Goal: Task Accomplishment & Management: Use online tool/utility

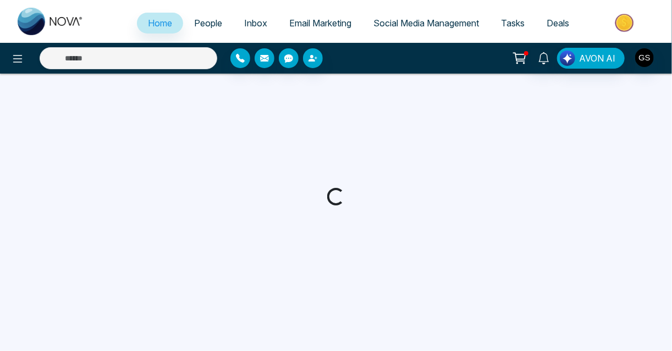
select select "*"
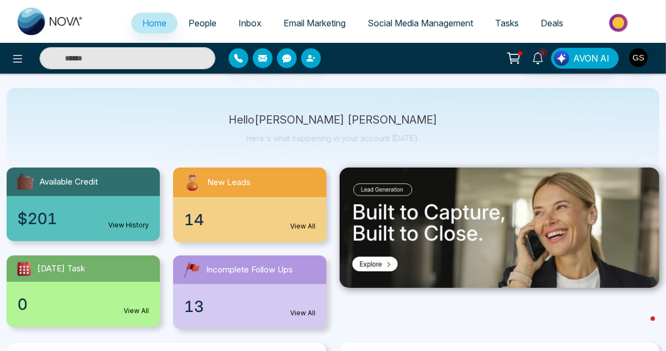
scroll to position [40, 0]
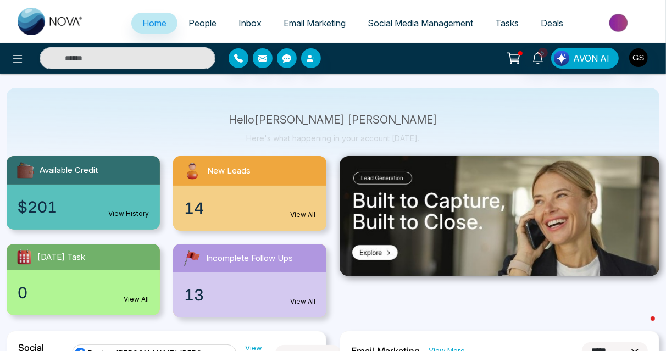
click at [303, 215] on link "View All" at bounding box center [302, 215] width 25 height 10
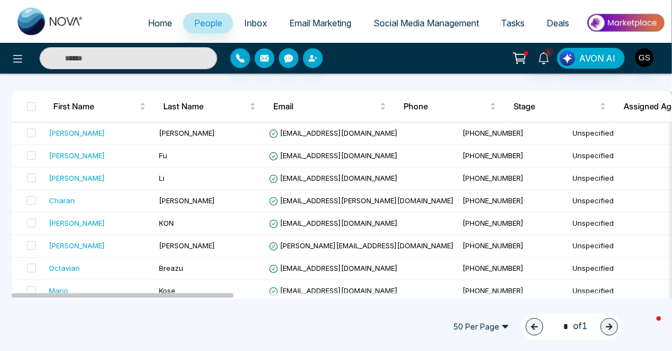
scroll to position [30, 0]
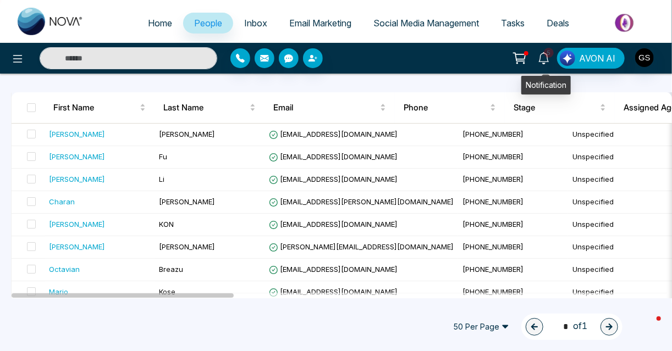
click at [551, 56] on span "5" at bounding box center [549, 53] width 10 height 10
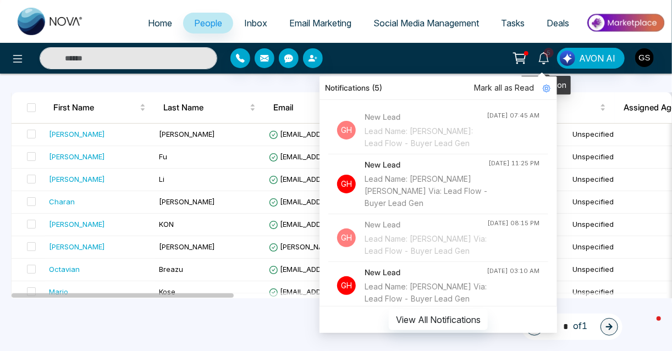
click at [551, 56] on span "5" at bounding box center [549, 53] width 10 height 10
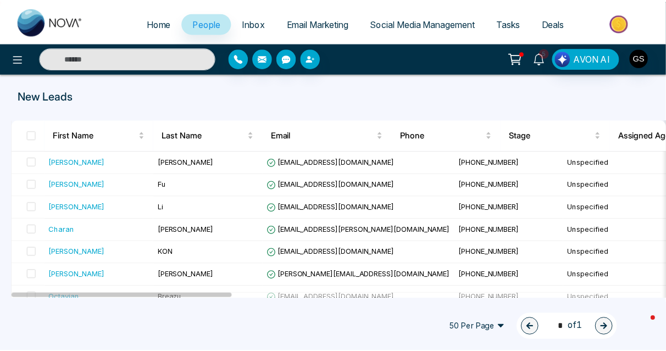
scroll to position [0, 0]
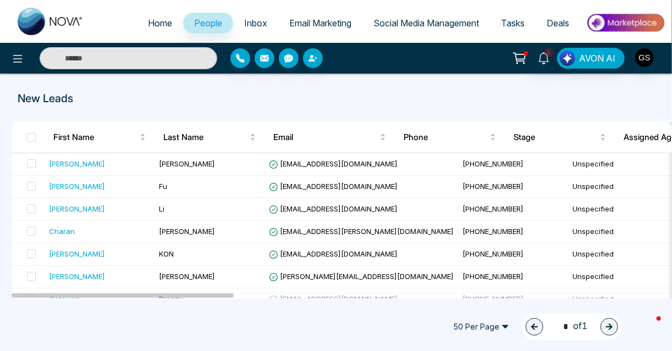
click at [324, 26] on span "Email Marketing" at bounding box center [320, 23] width 62 height 11
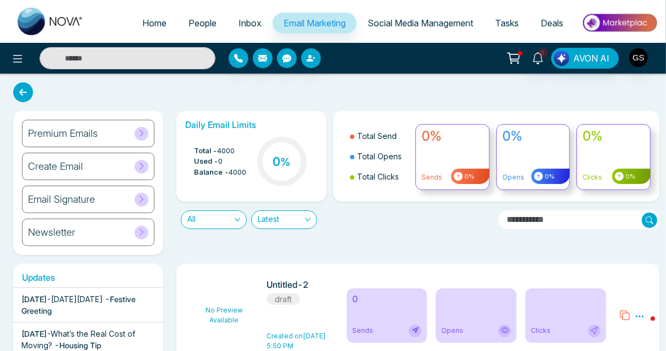
click at [60, 307] on span "- Festive Greeting" at bounding box center [78, 305] width 114 height 21
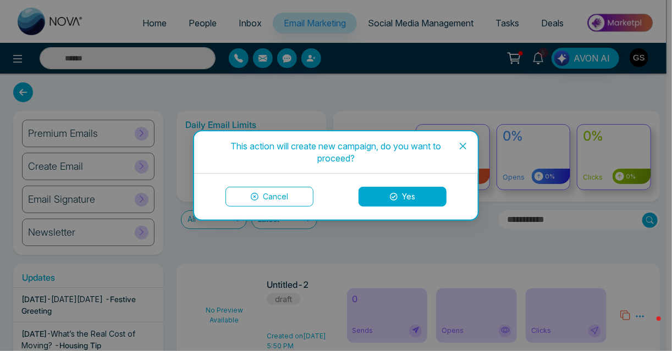
click at [462, 147] on icon "close" at bounding box center [462, 146] width 9 height 9
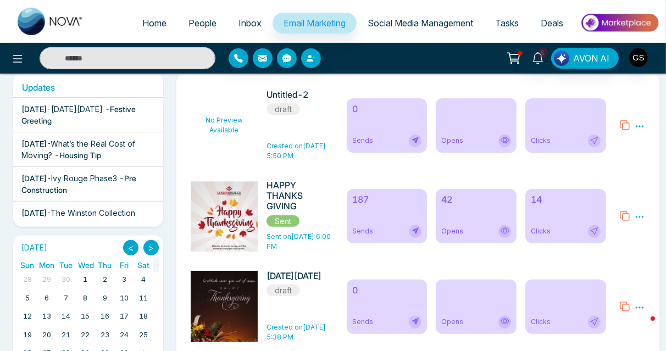
scroll to position [201, 0]
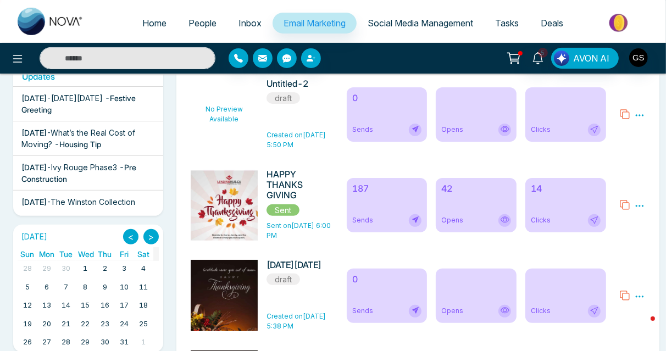
click at [640, 206] on icon at bounding box center [640, 206] width 8 height 2
click at [613, 219] on span "Preview" at bounding box center [619, 221] width 30 height 9
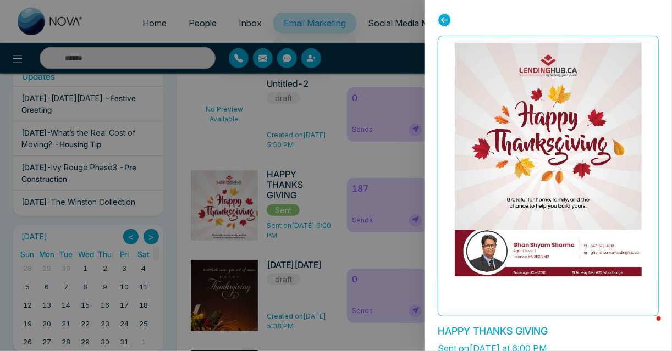
click at [446, 18] on icon at bounding box center [444, 20] width 14 height 14
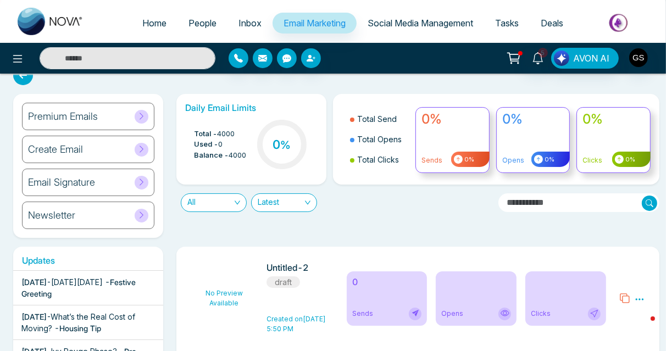
scroll to position [0, 0]
